Goal: Information Seeking & Learning: Stay updated

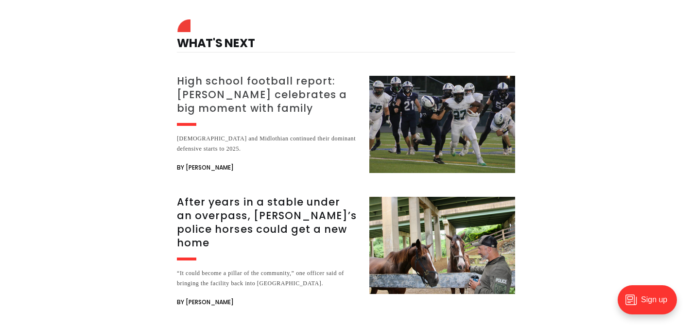
scroll to position [11513, 0]
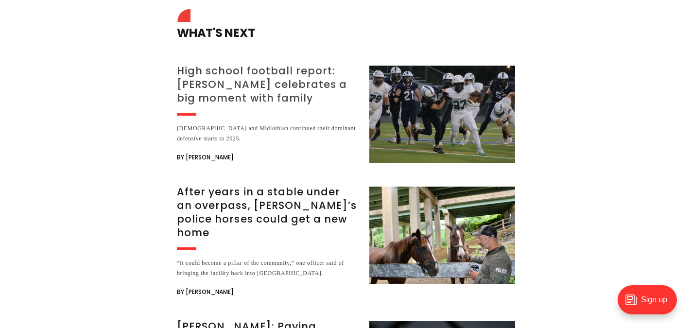
click at [287, 80] on h3 "High school football report: [PERSON_NAME] celebrates a big moment with family" at bounding box center [267, 84] width 181 height 41
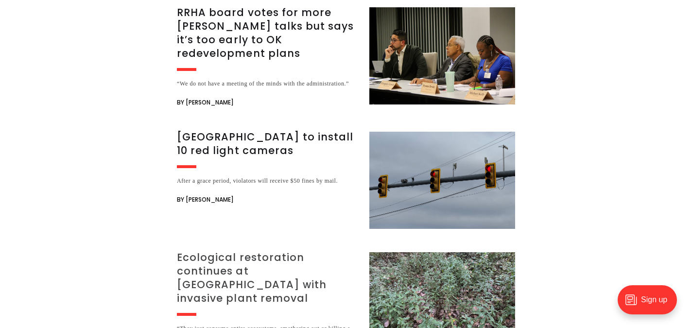
scroll to position [3679, 0]
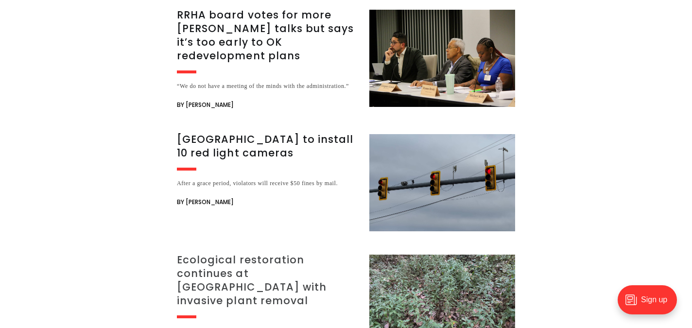
click at [253, 253] on h3 "Ecological restoration continues at [GEOGRAPHIC_DATA] with invasive plant remov…" at bounding box center [267, 280] width 181 height 54
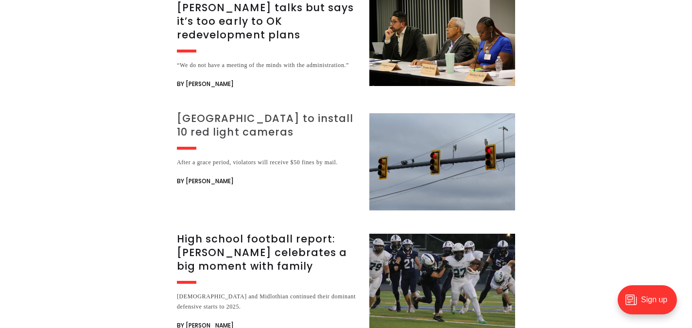
scroll to position [2184, 0]
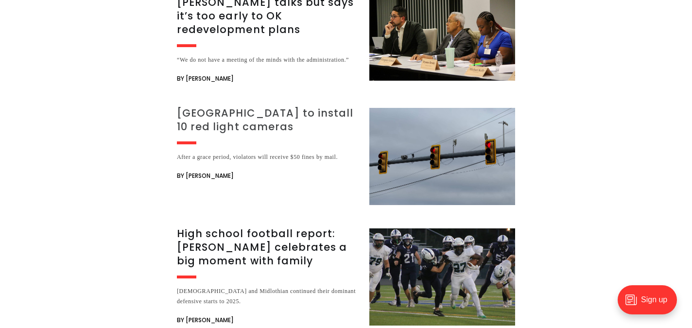
click at [253, 110] on h3 "Richmond to install 10 red light cameras" at bounding box center [267, 119] width 181 height 27
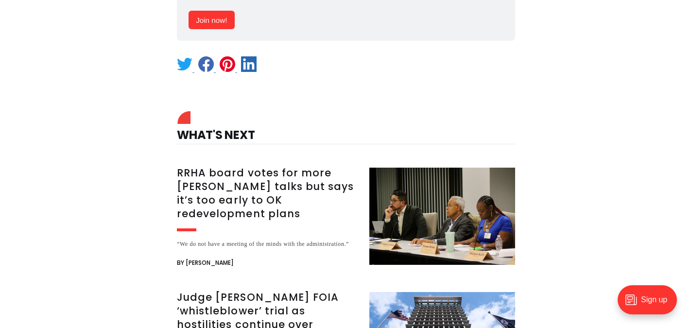
scroll to position [1293, 0]
